Goal: Check status: Check status

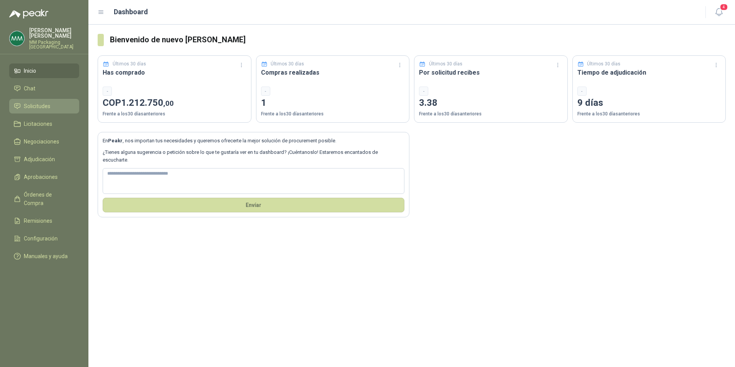
click at [35, 99] on link "Solicitudes" at bounding box center [44, 106] width 70 height 15
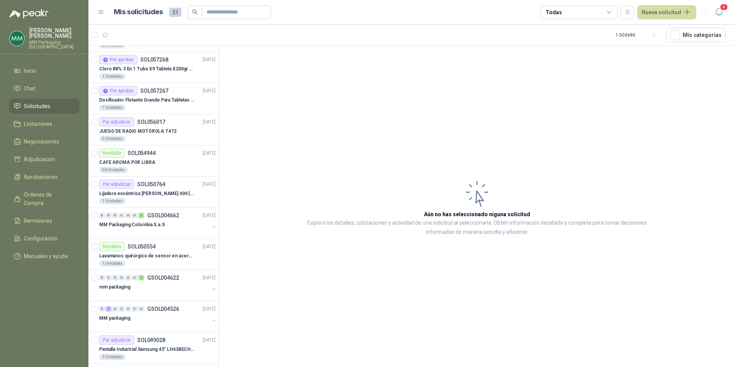
scroll to position [115, 0]
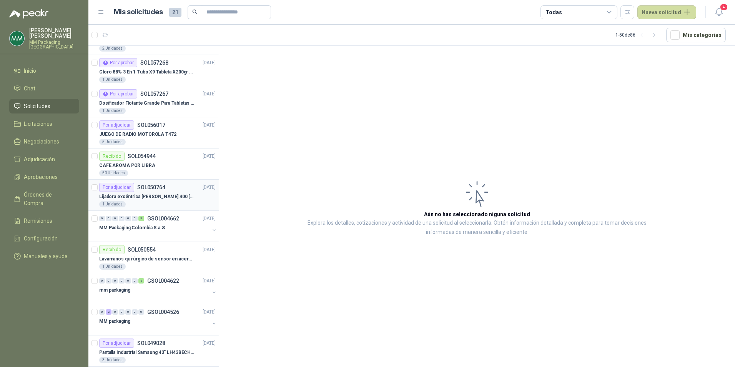
click at [151, 189] on p "SOL050764" at bounding box center [151, 186] width 28 height 5
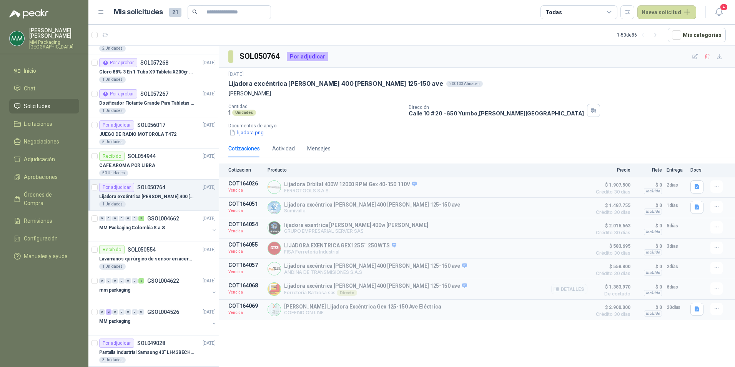
click at [232, 292] on p "Vencida" at bounding box center [245, 292] width 35 height 8
click at [297, 286] on p "Lijadora excéntrica [PERSON_NAME] 400 [PERSON_NAME] 125-150 ave" at bounding box center [375, 285] width 183 height 7
click at [462, 287] on icon at bounding box center [464, 285] width 5 height 5
drag, startPoint x: 228, startPoint y: 288, endPoint x: 265, endPoint y: 287, distance: 36.9
click at [265, 287] on article "COT164068 Vencida Lijadora excéntrica [PERSON_NAME] 400 [PERSON_NAME] 125-150 a…" at bounding box center [477, 289] width 516 height 20
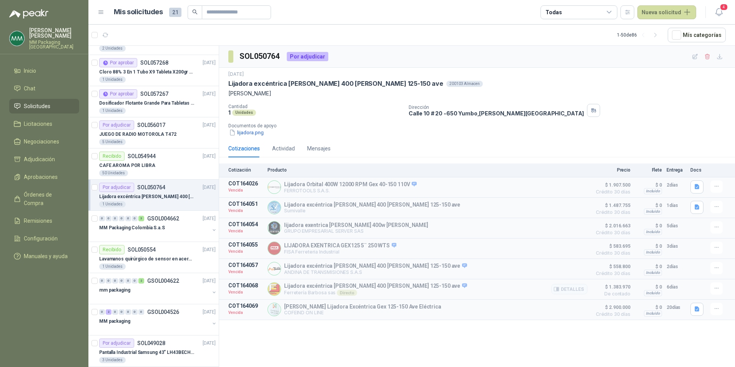
drag, startPoint x: 265, startPoint y: 287, endPoint x: 315, endPoint y: 292, distance: 50.6
click at [315, 292] on p "Ferretería [PERSON_NAME] sas Directo" at bounding box center [375, 292] width 183 height 6
click at [462, 287] on icon at bounding box center [464, 285] width 5 height 5
click at [462, 286] on icon at bounding box center [464, 285] width 5 height 5
drag, startPoint x: 408, startPoint y: 273, endPoint x: 452, endPoint y: 276, distance: 43.9
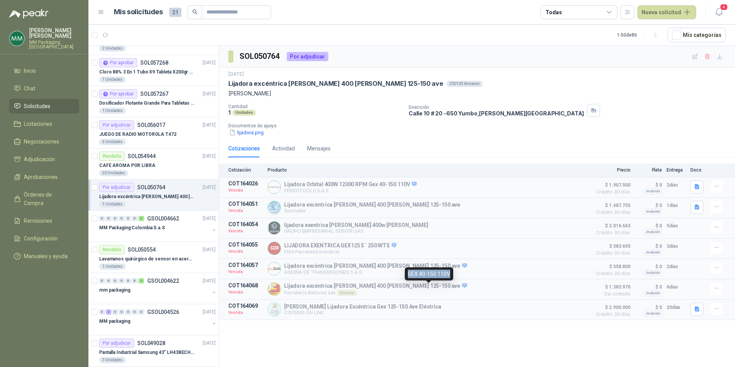
click at [452, 276] on div "GEX 40-150 110V" at bounding box center [429, 273] width 48 height 13
copy div "GEX 40-150 110V"
